Goal: Entertainment & Leisure: Consume media (video, audio)

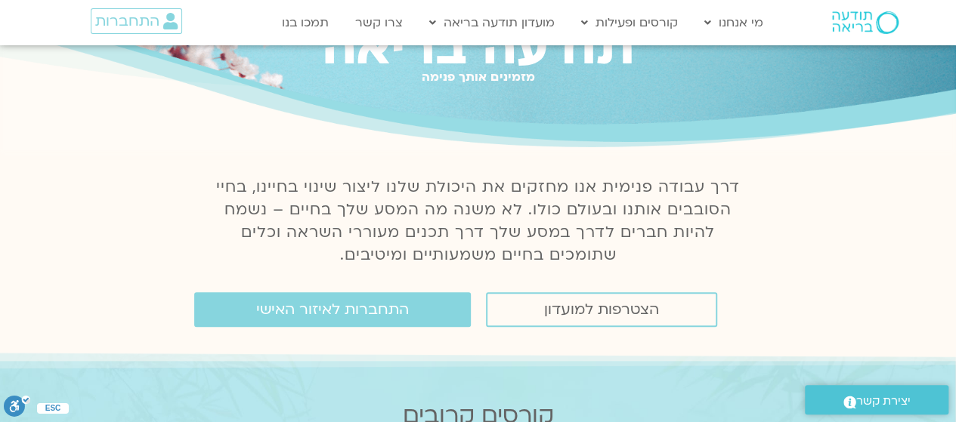
scroll to position [151, 0]
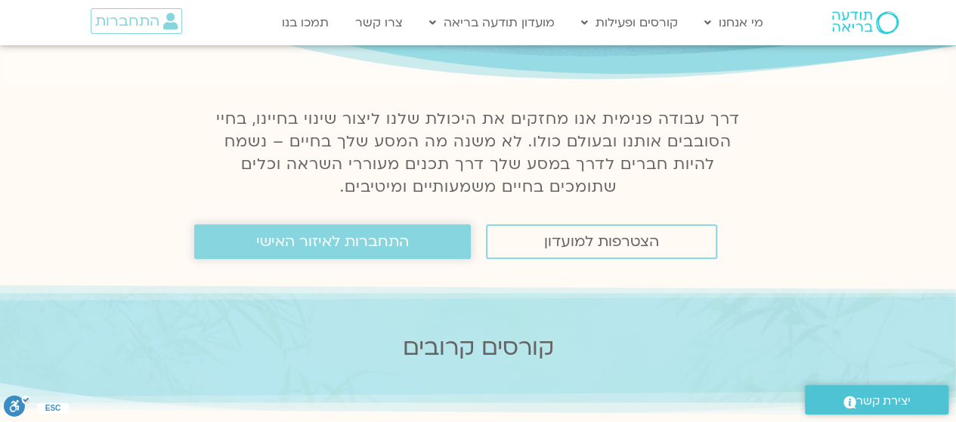
click at [354, 241] on span "התחברות לאיזור האישי" at bounding box center [332, 241] width 153 height 17
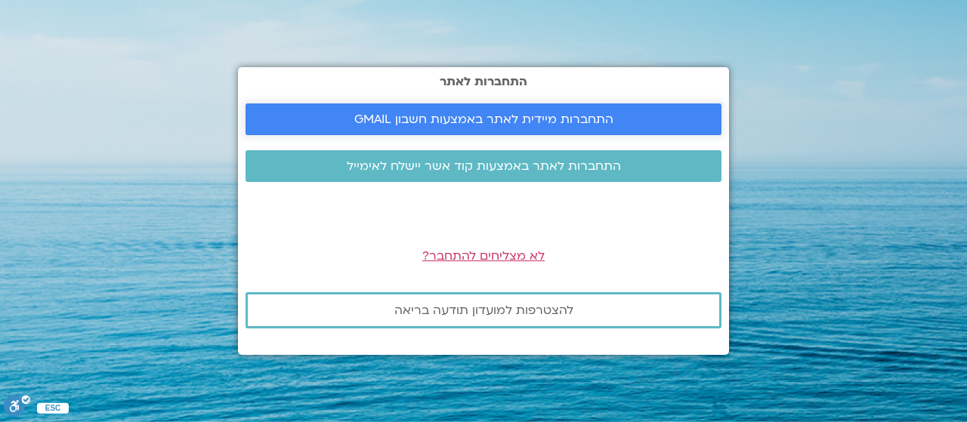
click at [528, 117] on span "התחברות מיידית לאתר באמצעות חשבון GMAIL" at bounding box center [483, 120] width 259 height 14
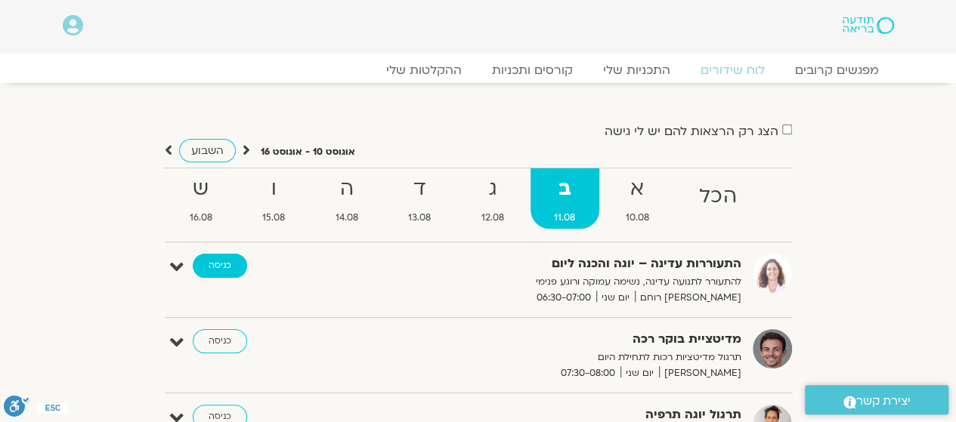
click at [218, 255] on link "כניסה" at bounding box center [220, 266] width 54 height 24
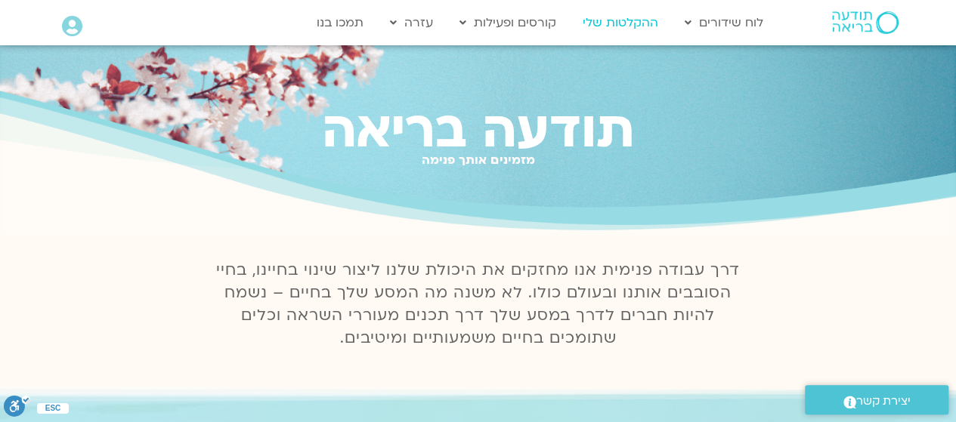
click at [615, 27] on link "ההקלטות שלי" at bounding box center [620, 22] width 91 height 29
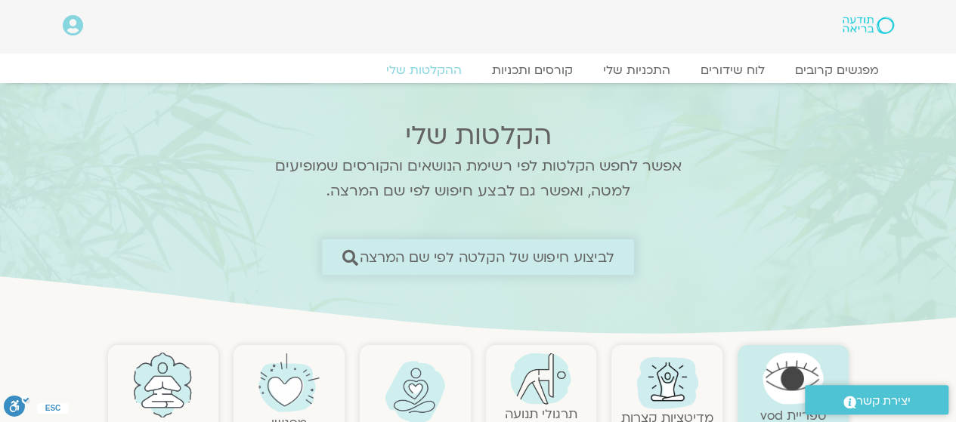
click at [534, 253] on span "לביצוע חיפוש של הקלטה לפי שם המרצה" at bounding box center [487, 257] width 255 height 16
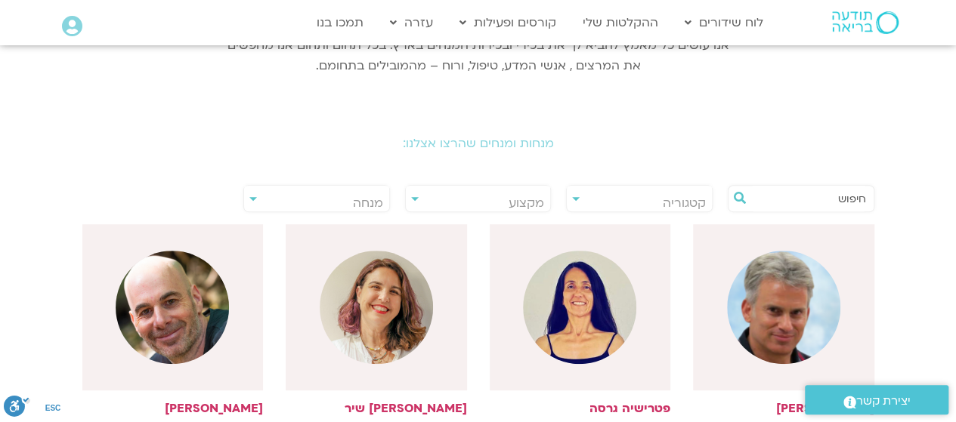
scroll to position [237, 0]
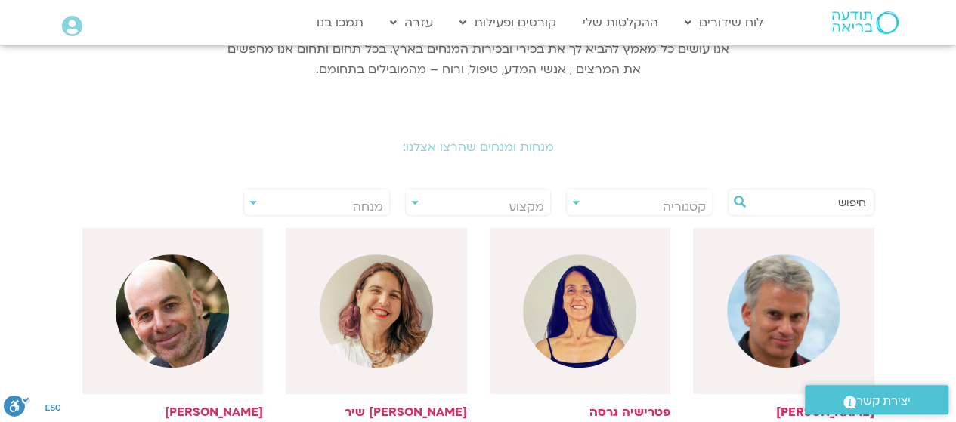
click at [845, 203] on input "text" at bounding box center [808, 203] width 115 height 26
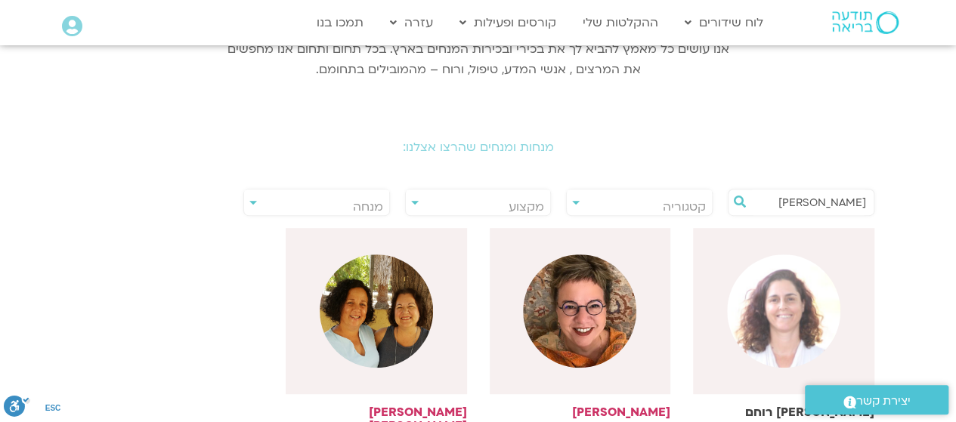
type input "אורנה"
click at [775, 314] on img at bounding box center [783, 311] width 113 height 113
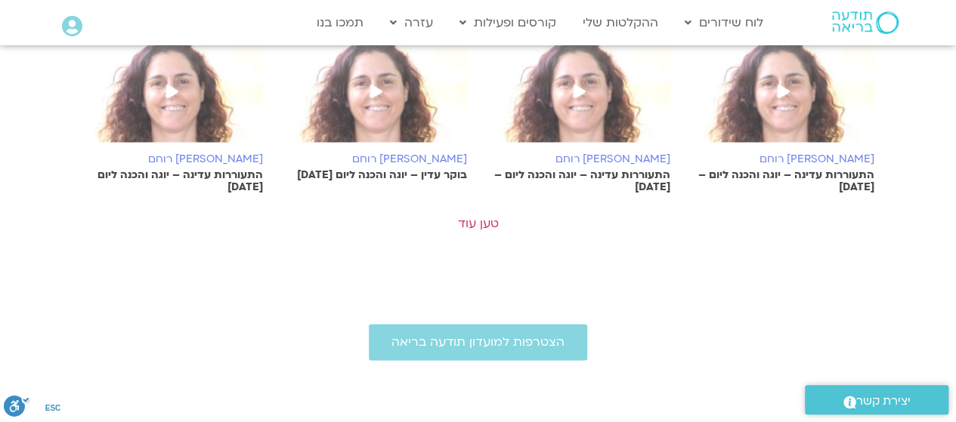
scroll to position [955, 0]
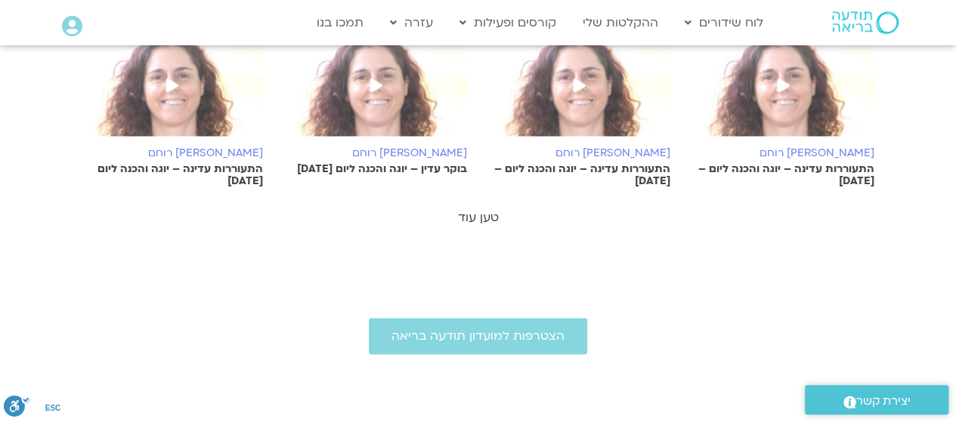
click at [480, 214] on link "טען עוד" at bounding box center [478, 217] width 41 height 17
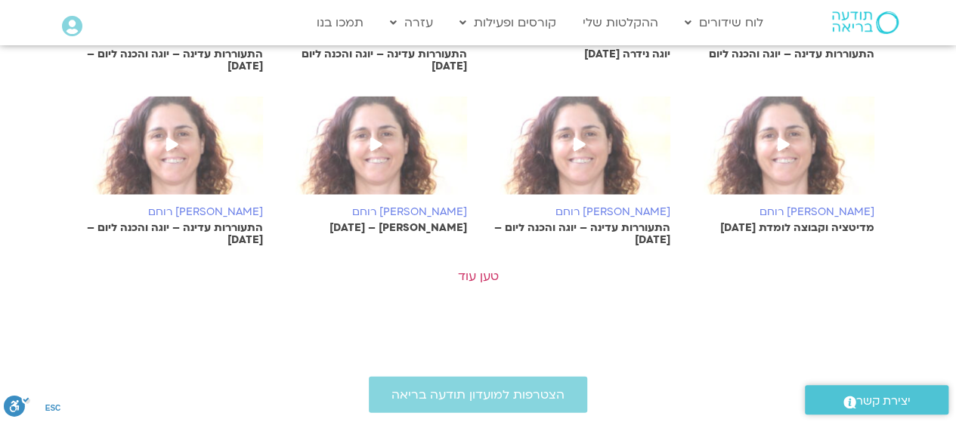
scroll to position [1595, 0]
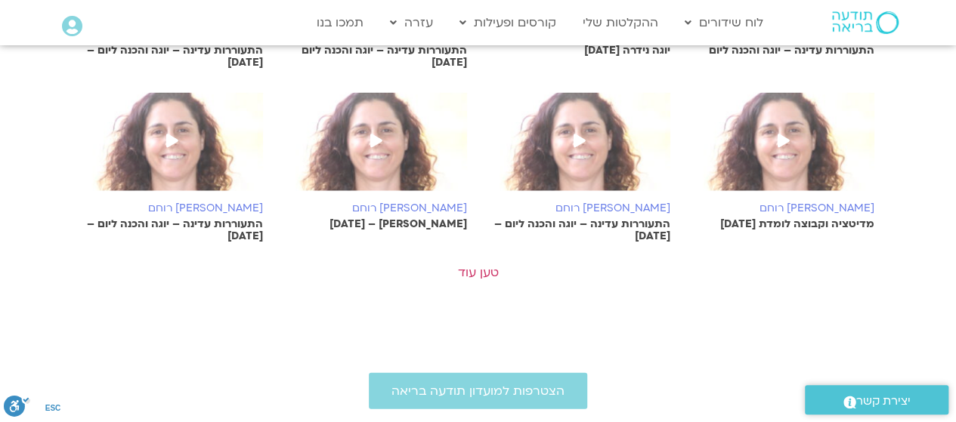
click at [585, 144] on span at bounding box center [579, 141] width 27 height 27
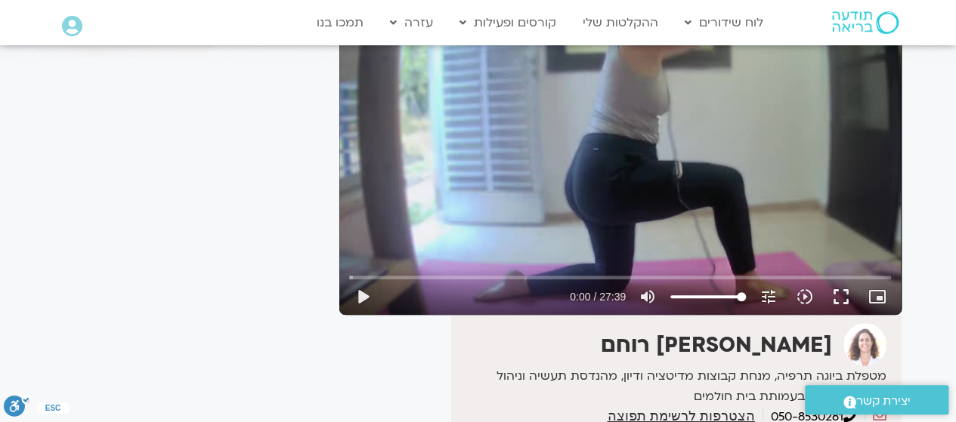
scroll to position [169, 0]
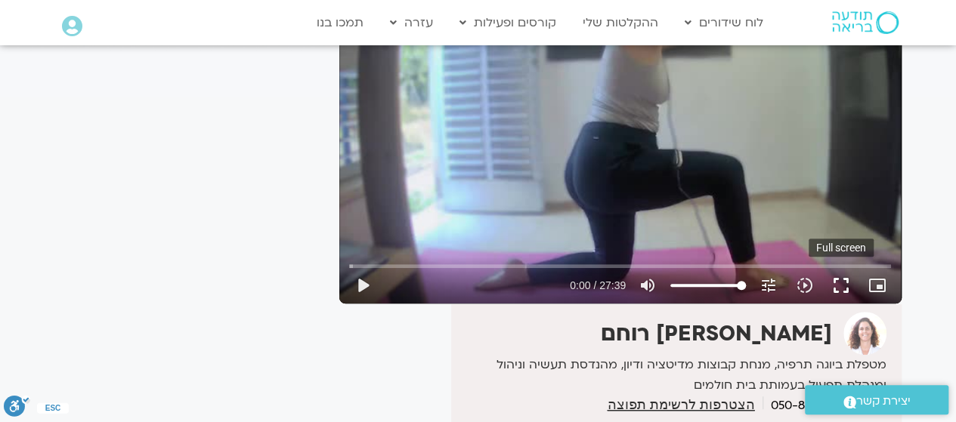
click at [837, 288] on button "fullscreen" at bounding box center [841, 285] width 36 height 36
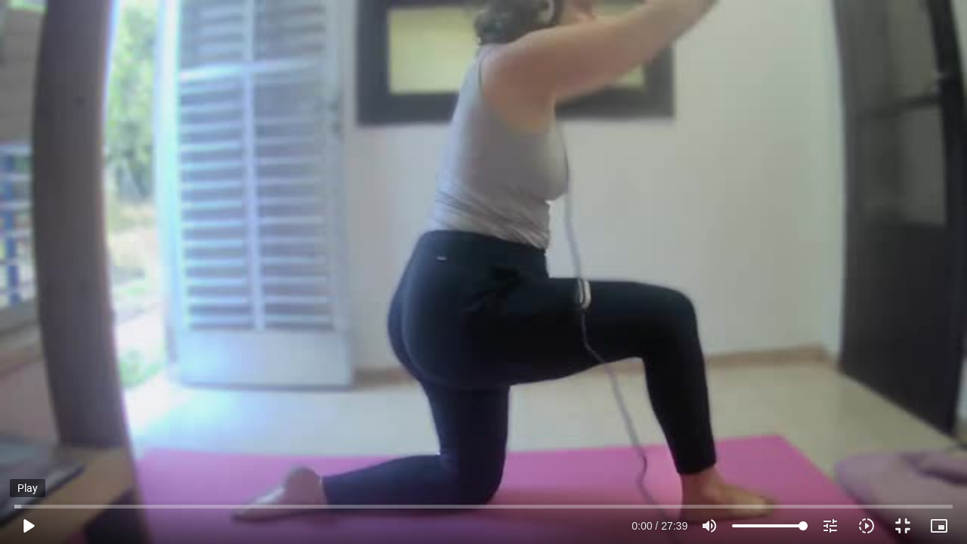
click at [30, 422] on button "play_arrow" at bounding box center [28, 526] width 36 height 36
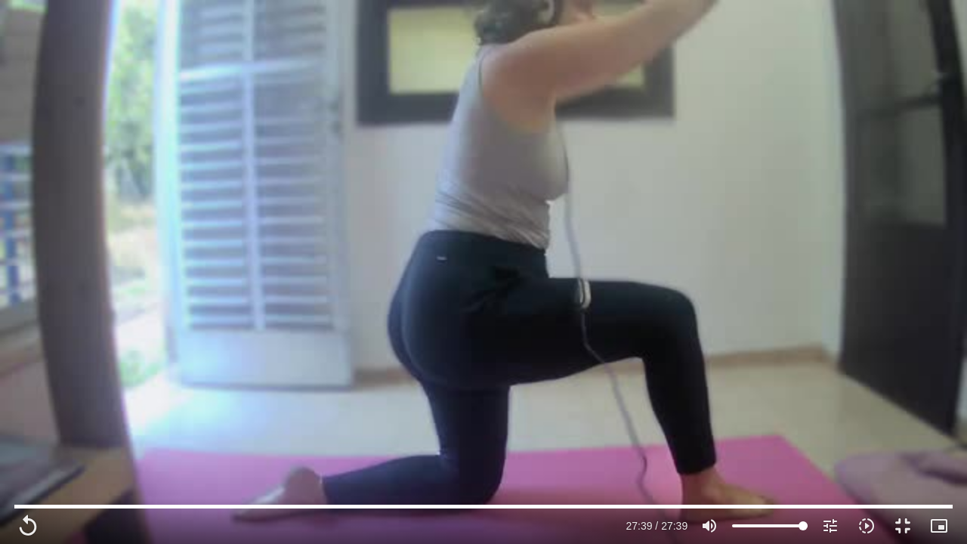
click at [806, 45] on div "Skip Ad 0:34 replay 27:39 / 27:39 volume_up Mute tune Resolution Auto 360p slow…" at bounding box center [483, 272] width 967 height 544
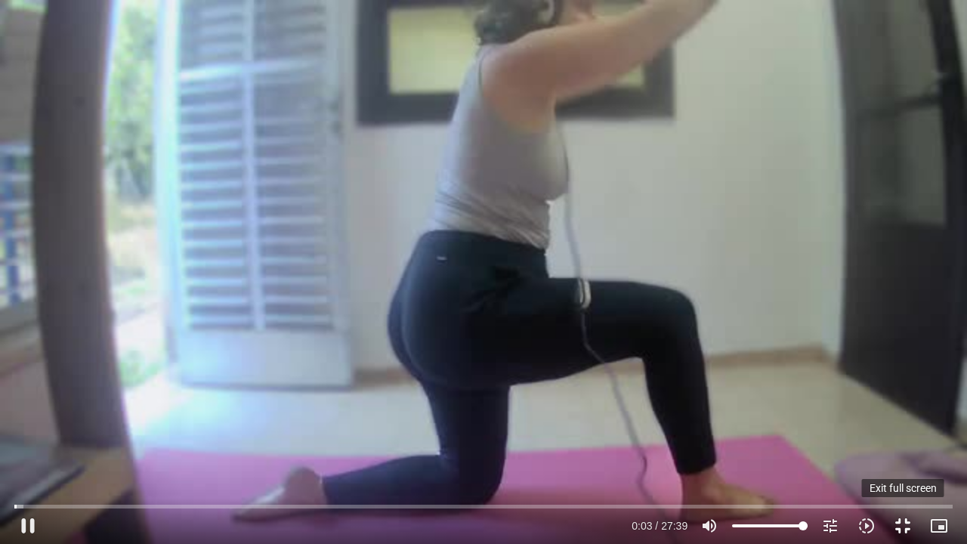
click at [903, 422] on button "fullscreen_exit" at bounding box center [903, 526] width 36 height 36
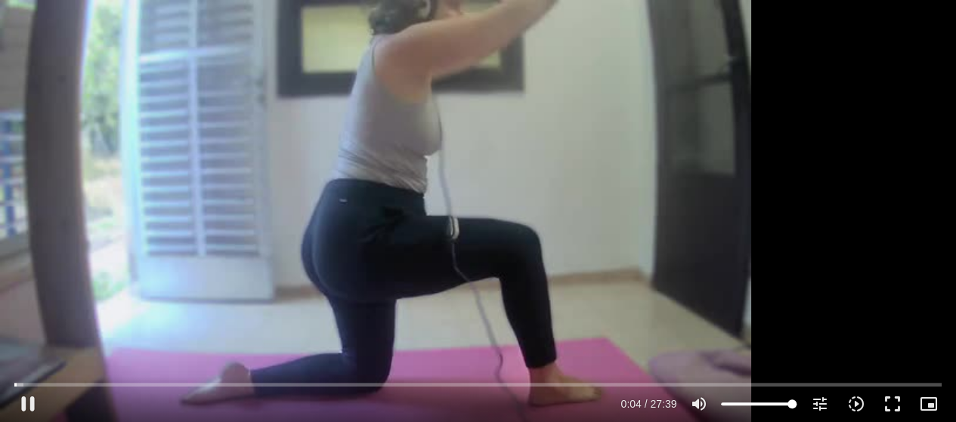
type input "4.710814"
